Goal: Information Seeking & Learning: Learn about a topic

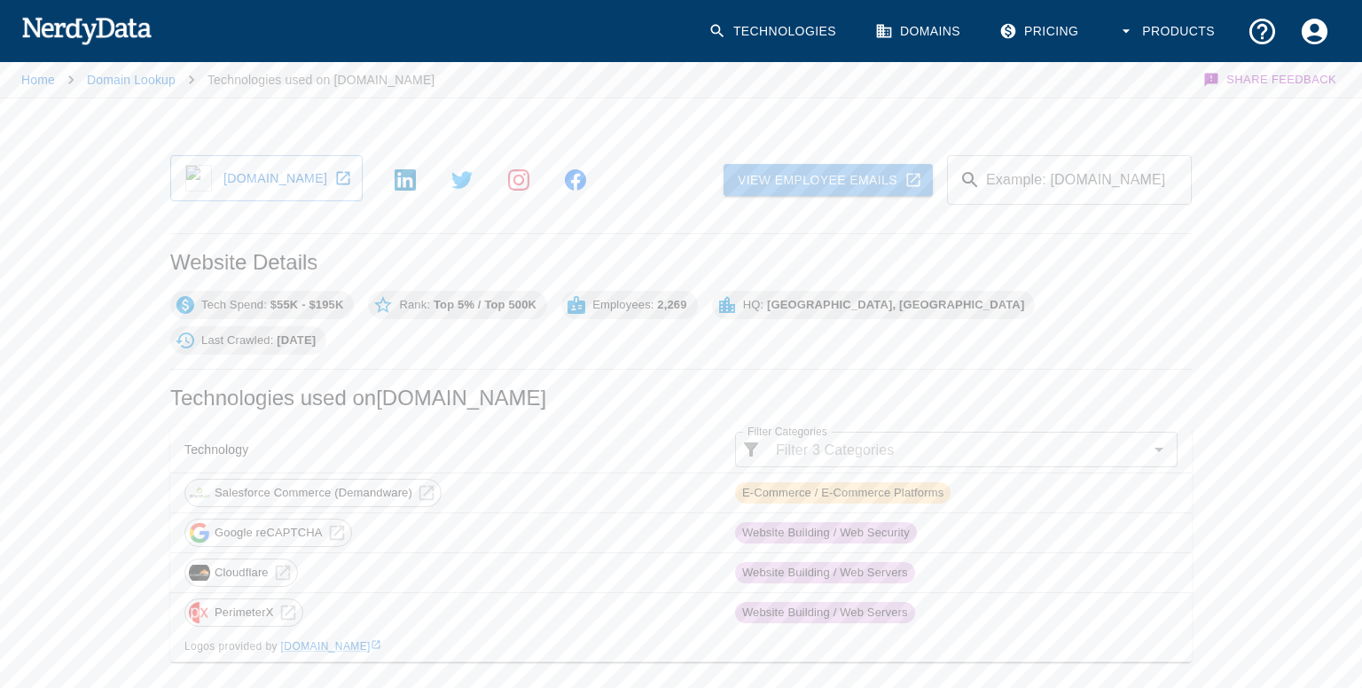
click at [810, 169] on link "View Employee Emails" at bounding box center [827, 180] width 209 height 33
click at [292, 175] on link "[DOMAIN_NAME]" at bounding box center [266, 178] width 192 height 46
click at [147, 80] on link "Domain Lookup" at bounding box center [131, 80] width 89 height 14
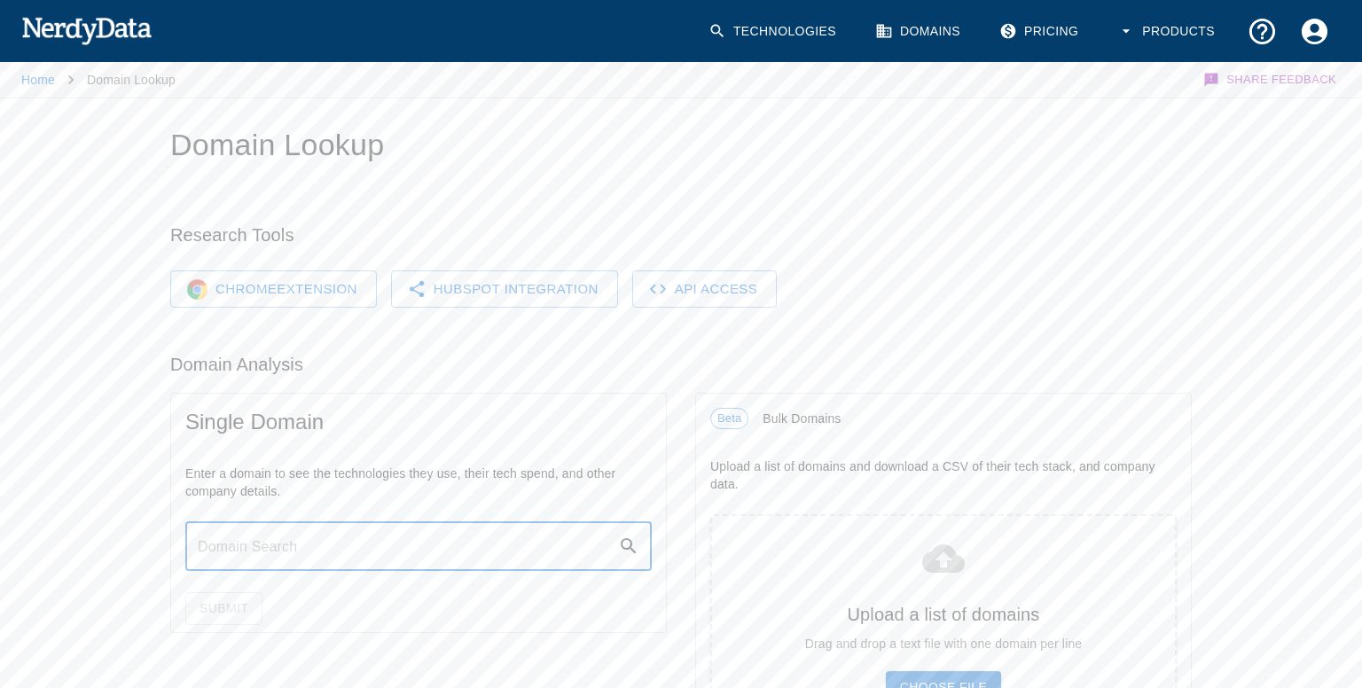
click at [230, 554] on input "text" at bounding box center [401, 546] width 433 height 50
type input "[DOMAIN_NAME]"
click at [206, 600] on button "Submit" at bounding box center [223, 608] width 77 height 33
